Goal: Manage account settings

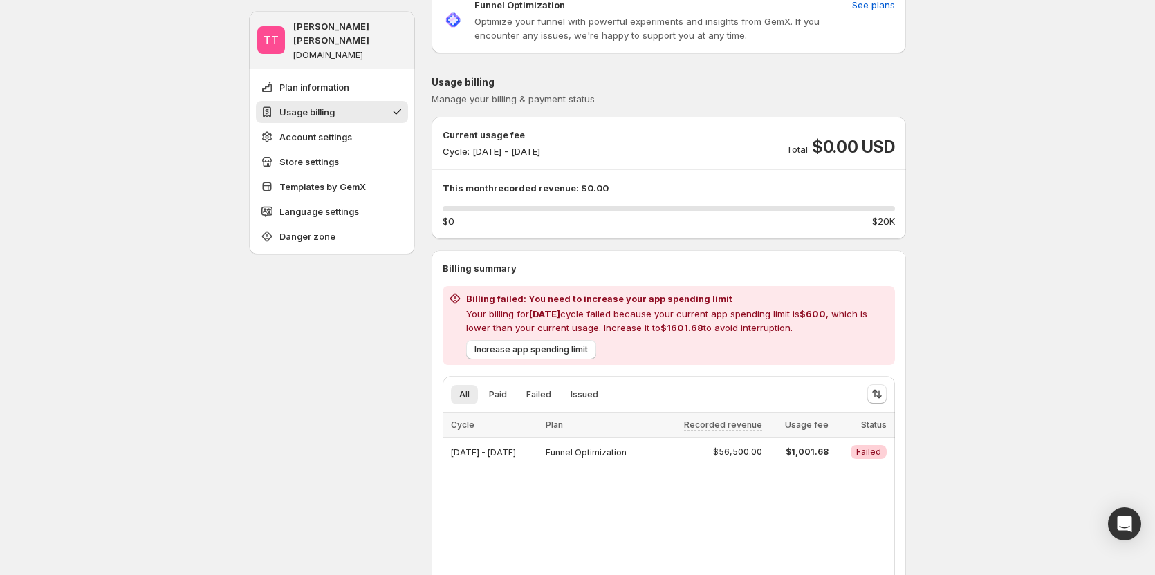
scroll to position [69, 0]
drag, startPoint x: 860, startPoint y: 452, endPoint x: 893, endPoint y: 447, distance: 33.7
click at [893, 447] on td "Critical Failed" at bounding box center [864, 452] width 62 height 28
click at [866, 458] on span "Critical Failed" at bounding box center [869, 452] width 36 height 14
drag, startPoint x: 802, startPoint y: 452, endPoint x: 828, endPoint y: 451, distance: 26.3
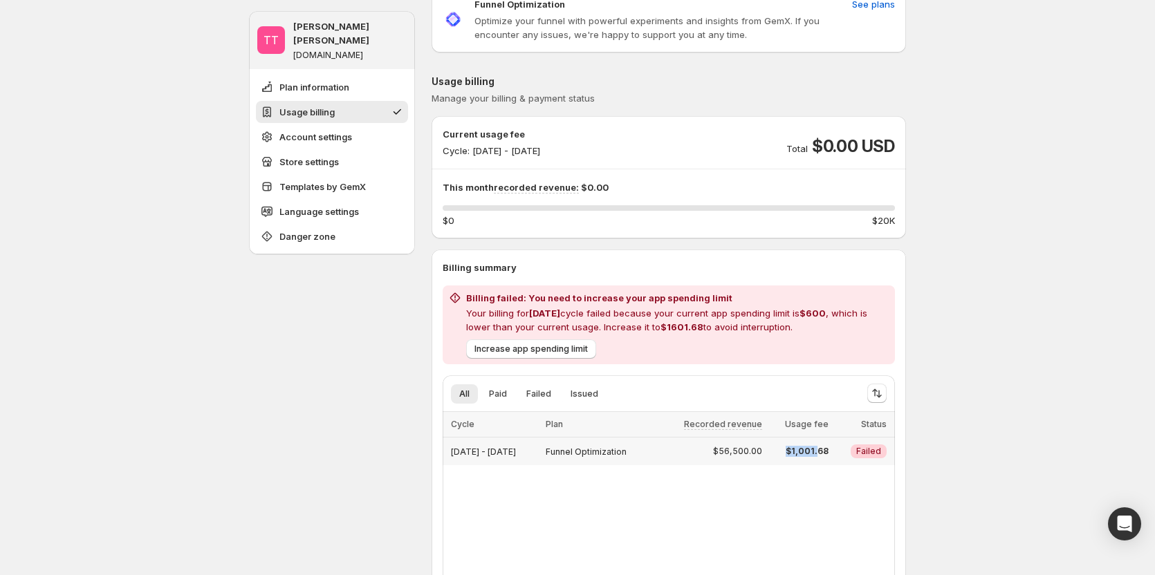
click at [828, 451] on span "$1,001.68" at bounding box center [799, 451] width 58 height 11
drag, startPoint x: 813, startPoint y: 315, endPoint x: 838, endPoint y: 307, distance: 26.9
click at [838, 307] on p "Your billing for [DATE] cycle failed because your current app spending limit is…" at bounding box center [677, 320] width 423 height 28
